Goal: Check status: Check status

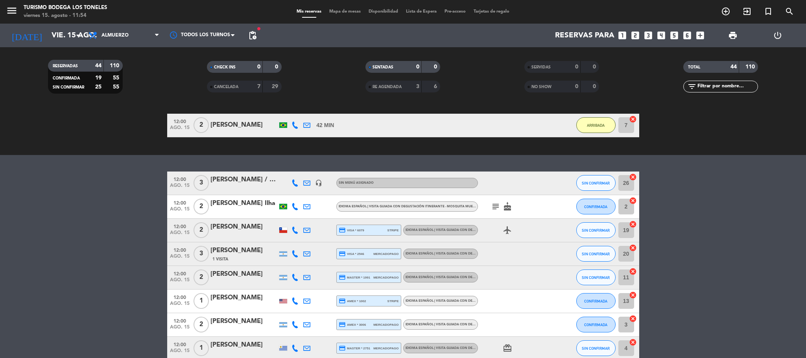
scroll to position [236, 0]
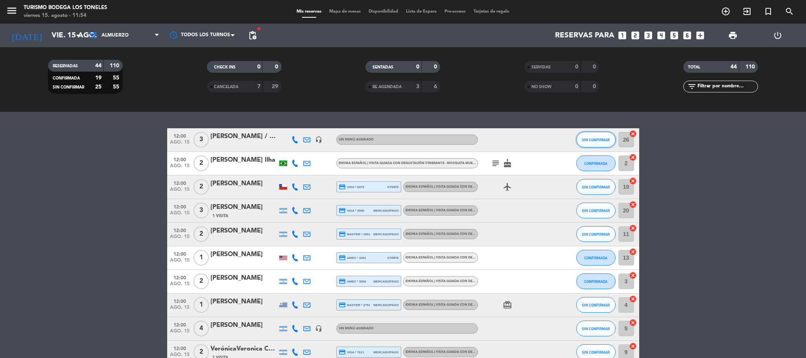
click at [599, 142] on span "SIN CONFIRMAR" at bounding box center [596, 140] width 28 height 4
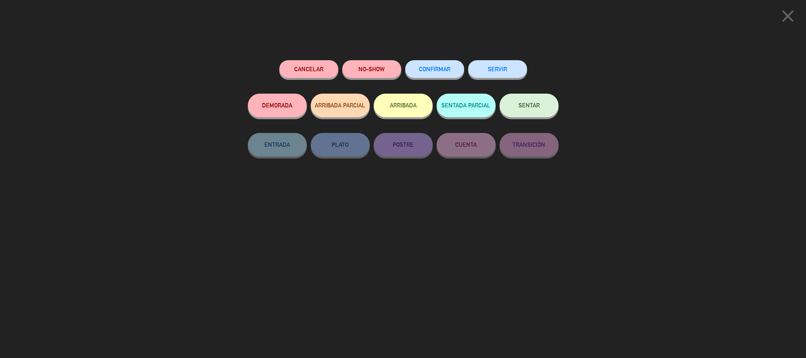
click at [414, 109] on button "ARRIBADA" at bounding box center [403, 106] width 59 height 24
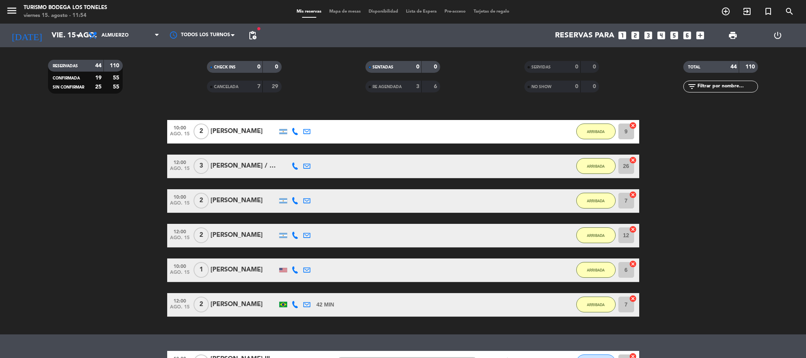
scroll to position [0, 0]
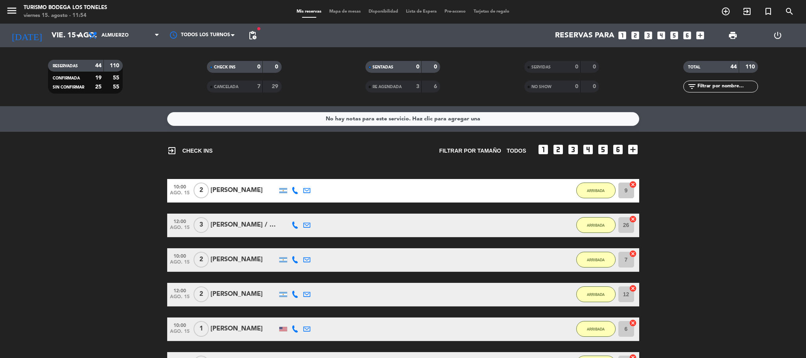
click at [251, 227] on div "[PERSON_NAME] / Hyatt" at bounding box center [244, 225] width 67 height 10
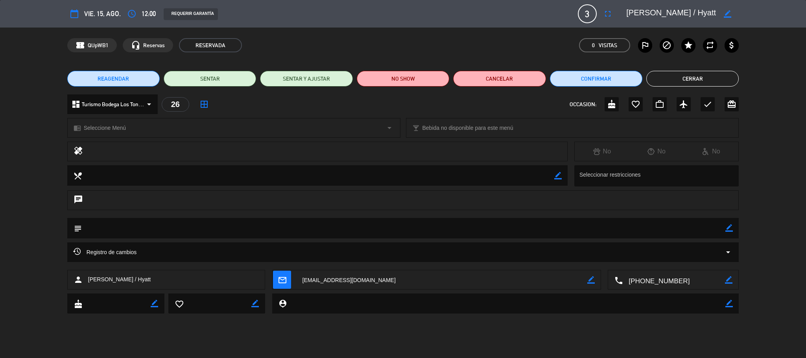
click at [673, 82] on button "Cerrar" at bounding box center [693, 79] width 92 height 16
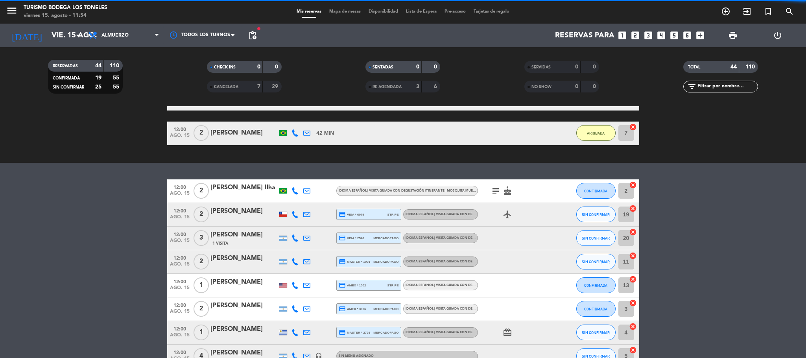
scroll to position [236, 0]
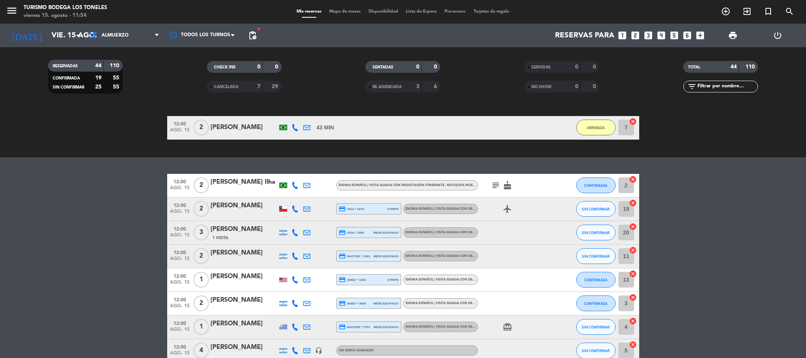
click at [497, 188] on icon "subject" at bounding box center [495, 185] width 9 height 9
click at [521, 243] on div at bounding box center [513, 232] width 71 height 23
click at [581, 188] on button "CONFIRMADA" at bounding box center [596, 186] width 39 height 16
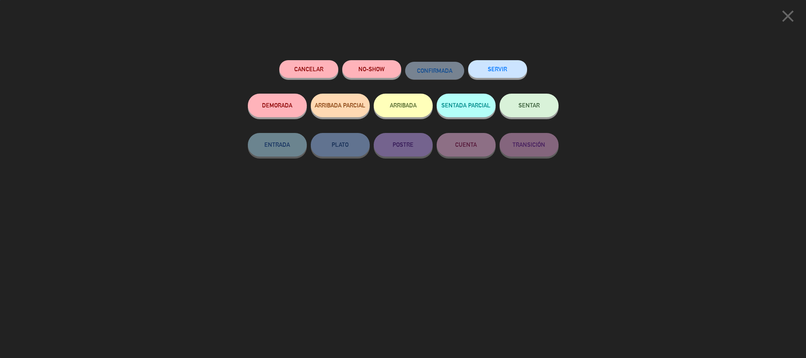
click at [414, 104] on button "ARRIBADA" at bounding box center [403, 106] width 59 height 24
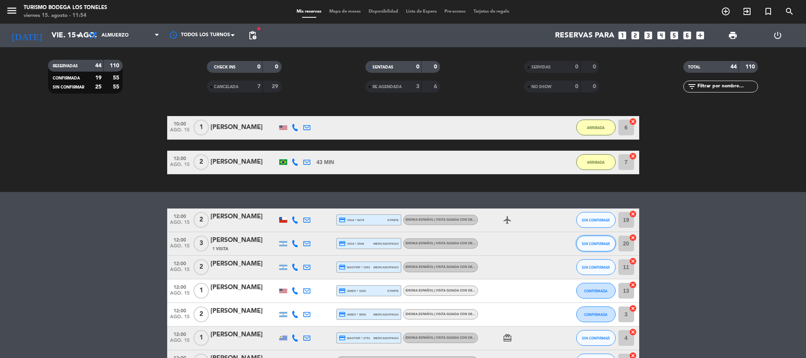
click at [595, 246] on span "SIN CONFIRMAR" at bounding box center [596, 244] width 28 height 4
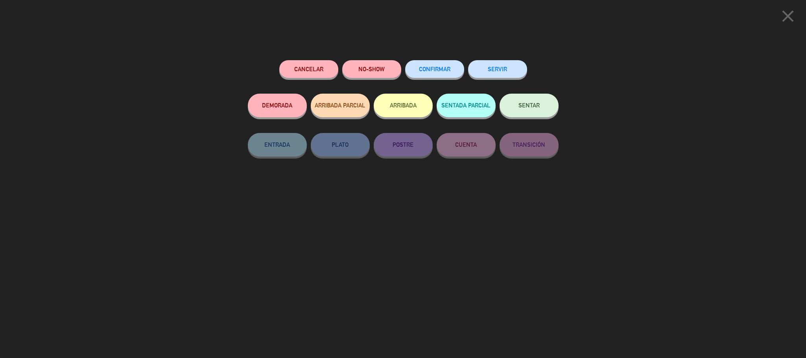
click at [416, 106] on button "ARRIBADA" at bounding box center [403, 106] width 59 height 24
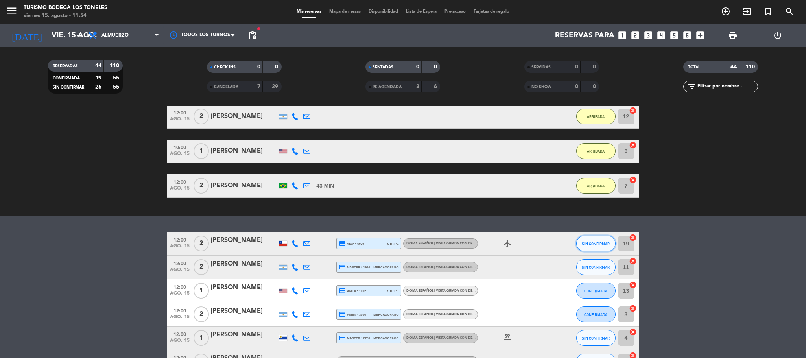
click at [583, 243] on span "SIN CONFIRMAR" at bounding box center [596, 244] width 28 height 4
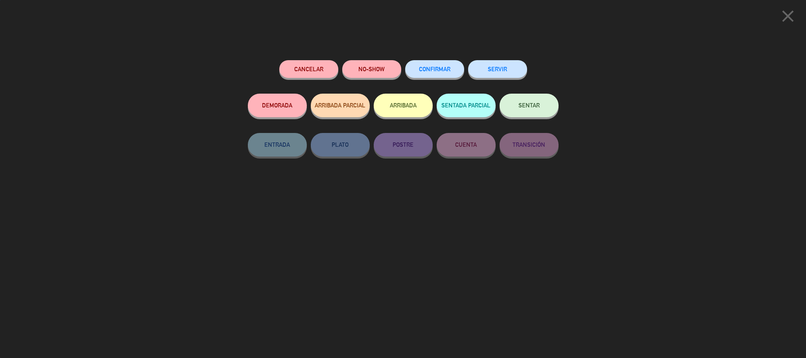
click at [392, 115] on button "ARRIBADA" at bounding box center [403, 106] width 59 height 24
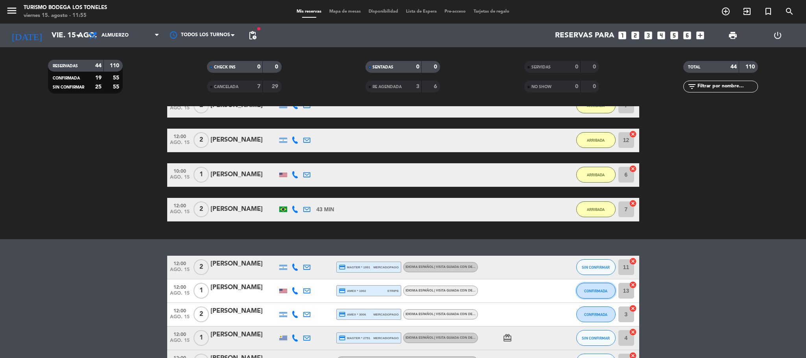
click at [601, 292] on span "CONFIRMADA" at bounding box center [595, 291] width 23 height 4
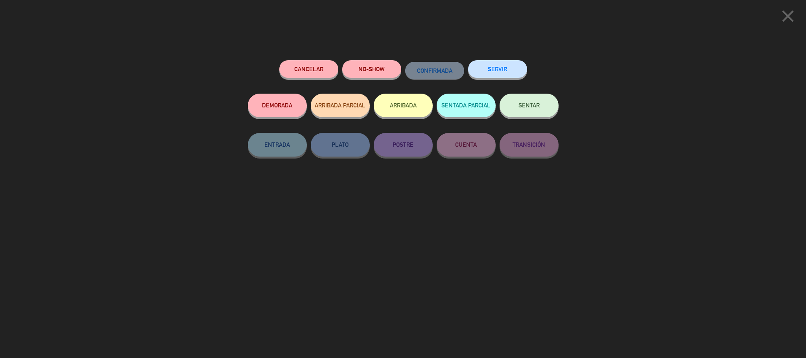
click at [411, 111] on button "ARRIBADA" at bounding box center [403, 106] width 59 height 24
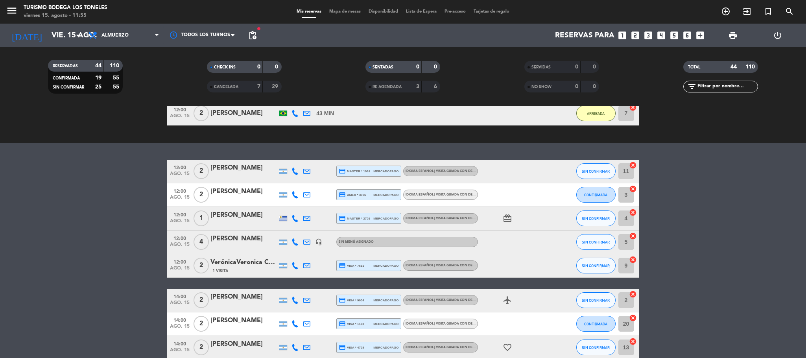
scroll to position [295, 0]
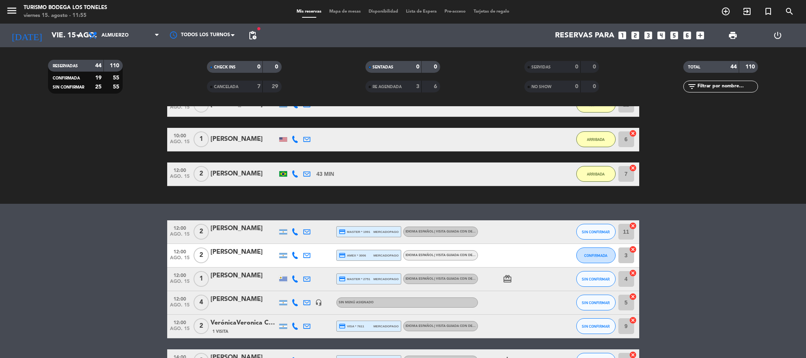
click at [508, 277] on icon "card_giftcard" at bounding box center [507, 278] width 9 height 9
click at [530, 277] on div "card_giftcard SOLO UN REGALO" at bounding box center [513, 279] width 71 height 23
click at [282, 277] on div at bounding box center [283, 279] width 8 height 6
click at [283, 280] on div at bounding box center [283, 279] width 8 height 6
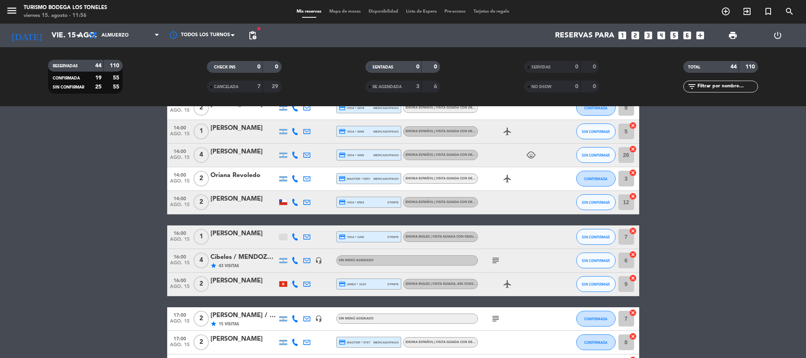
scroll to position [768, 0]
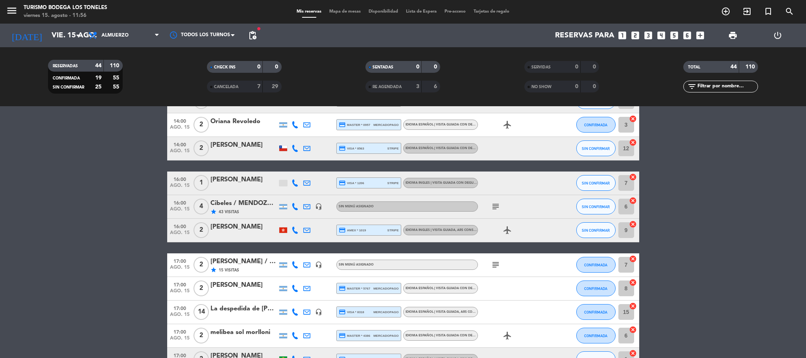
click at [496, 203] on icon "subject" at bounding box center [495, 206] width 9 height 9
click at [249, 204] on div "Cibeles / MENDOZA WINE CAMP" at bounding box center [244, 203] width 67 height 10
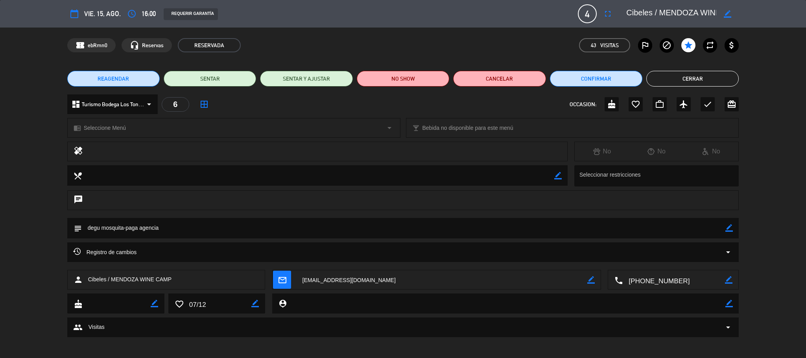
click at [711, 77] on button "Cerrar" at bounding box center [693, 79] width 92 height 16
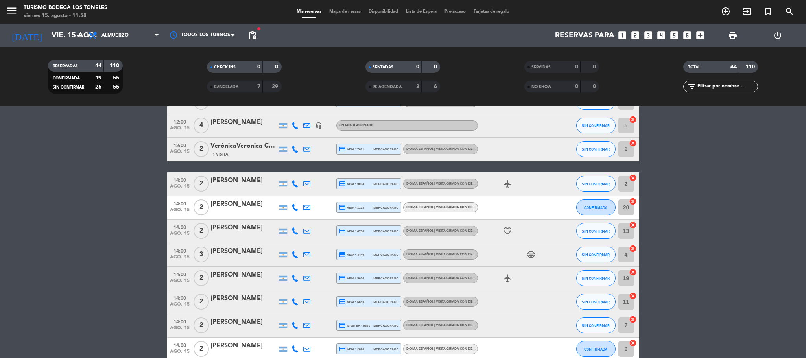
scroll to position [354, 0]
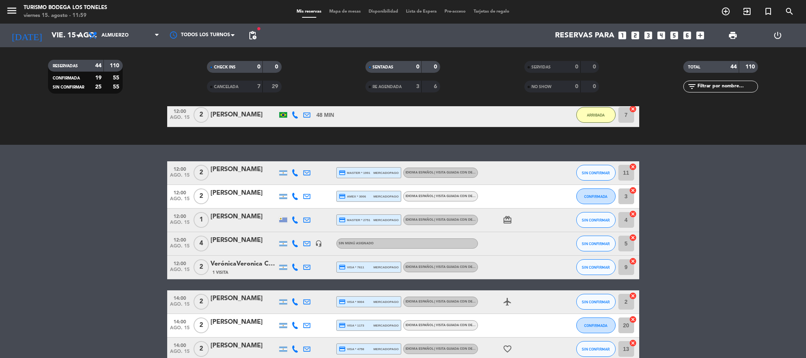
click at [231, 169] on div "[PERSON_NAME]" at bounding box center [244, 170] width 67 height 10
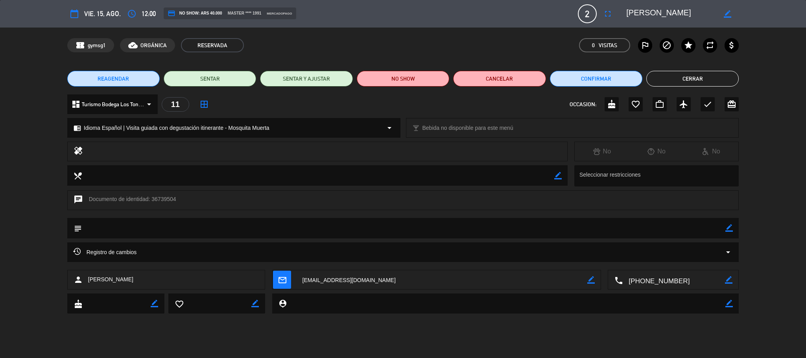
click at [708, 77] on button "Cerrar" at bounding box center [693, 79] width 92 height 16
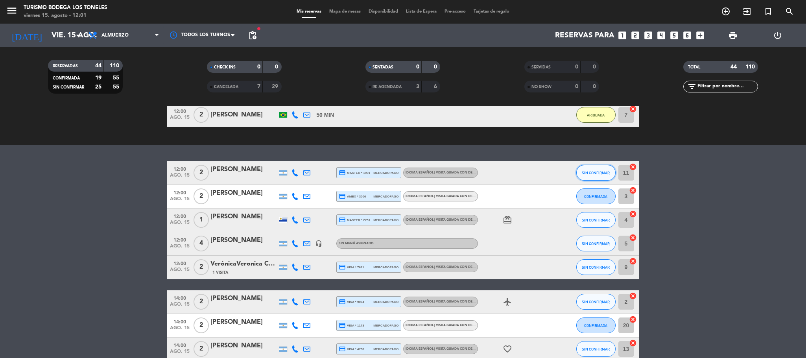
click at [594, 172] on span "SIN CONFIRMAR" at bounding box center [596, 173] width 28 height 4
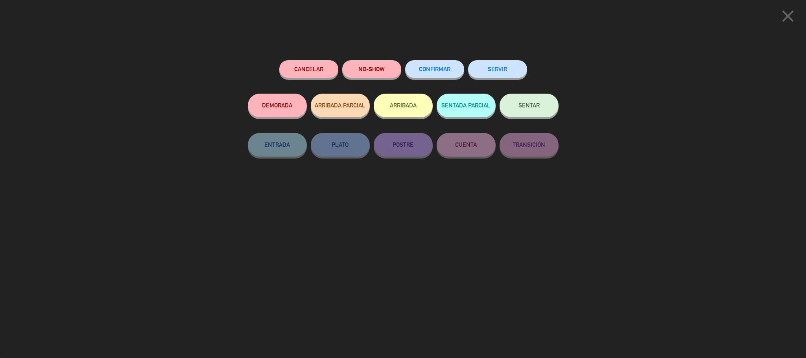
click at [396, 115] on button "ARRIBADA" at bounding box center [403, 106] width 59 height 24
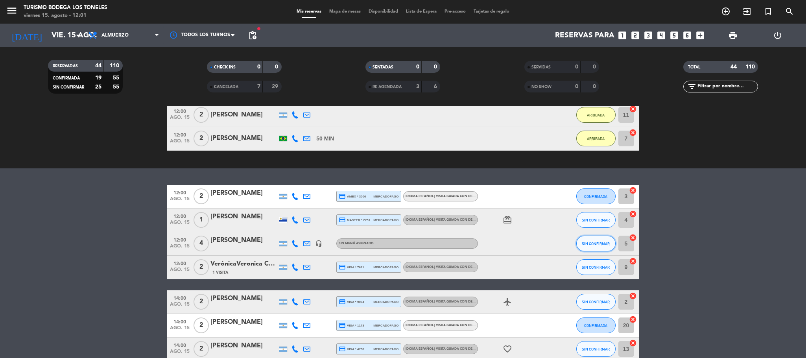
click at [607, 245] on span "SIN CONFIRMAR" at bounding box center [596, 244] width 28 height 4
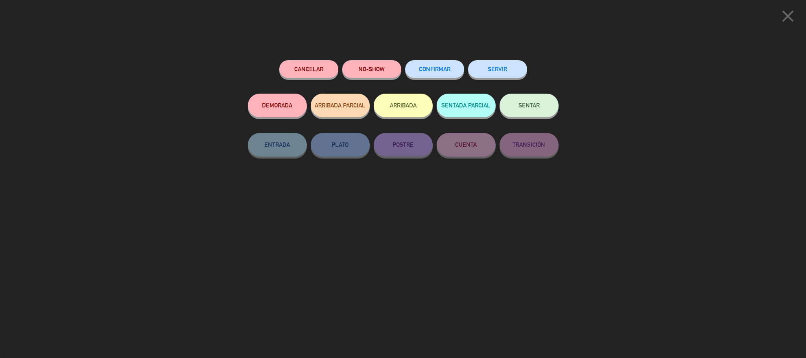
click at [388, 111] on button "ARRIBADA" at bounding box center [403, 106] width 59 height 24
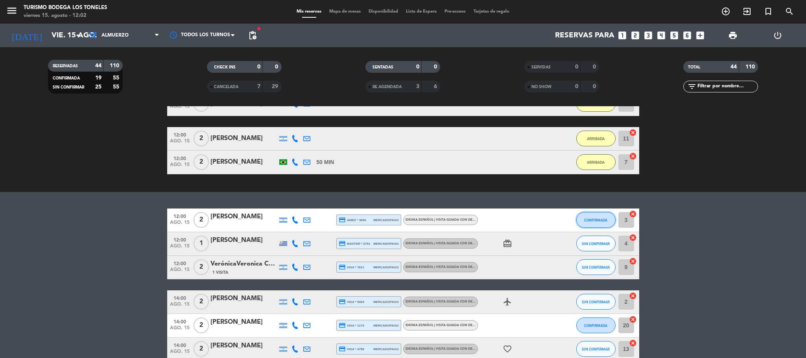
click at [592, 220] on span "CONFIRMADA" at bounding box center [595, 220] width 23 height 4
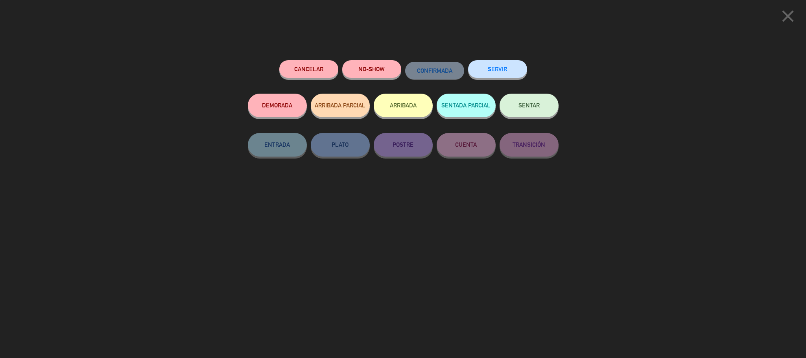
click at [404, 103] on button "ARRIBADA" at bounding box center [403, 106] width 59 height 24
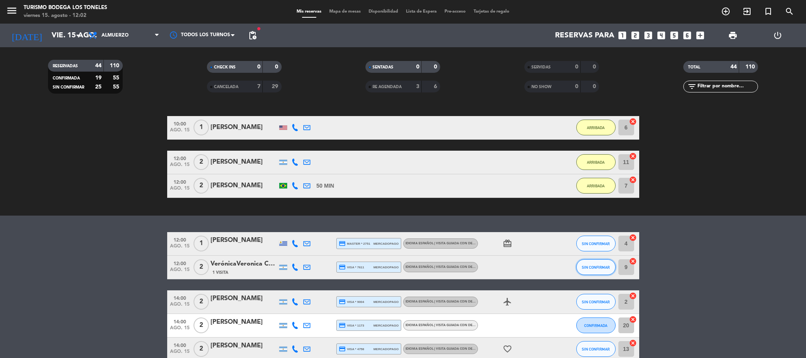
click at [590, 265] on span "SIN CONFIRMAR" at bounding box center [596, 267] width 28 height 4
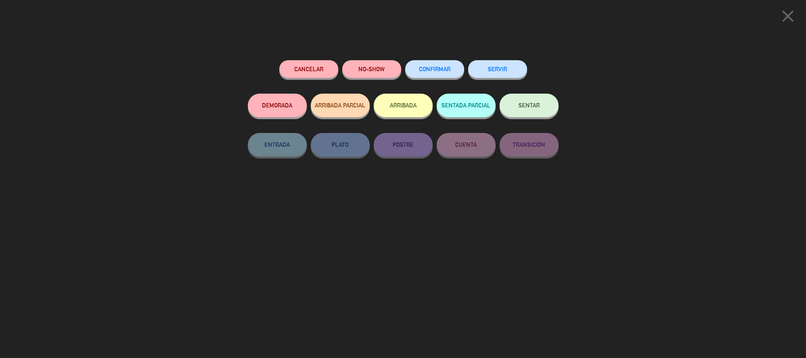
click at [405, 101] on button "ARRIBADA" at bounding box center [403, 106] width 59 height 24
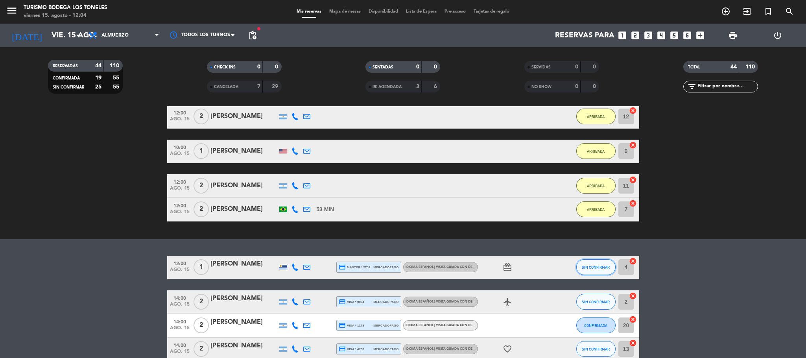
click at [596, 267] on span "SIN CONFIRMAR" at bounding box center [596, 267] width 28 height 4
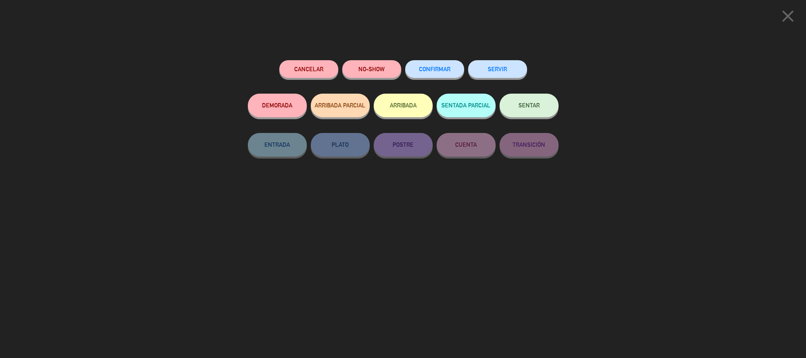
click at [404, 114] on button "ARRIBADA" at bounding box center [403, 106] width 59 height 24
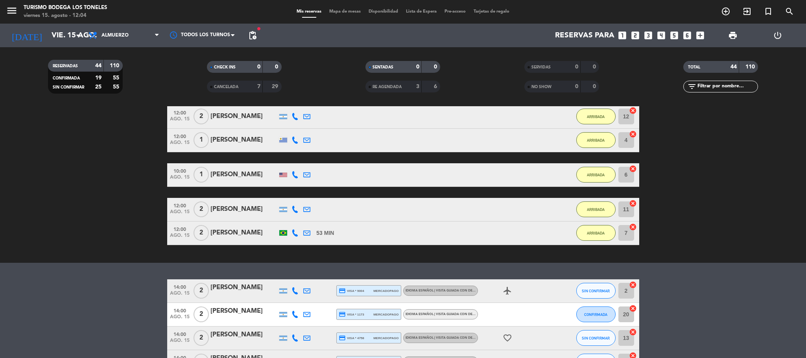
scroll to position [472, 0]
